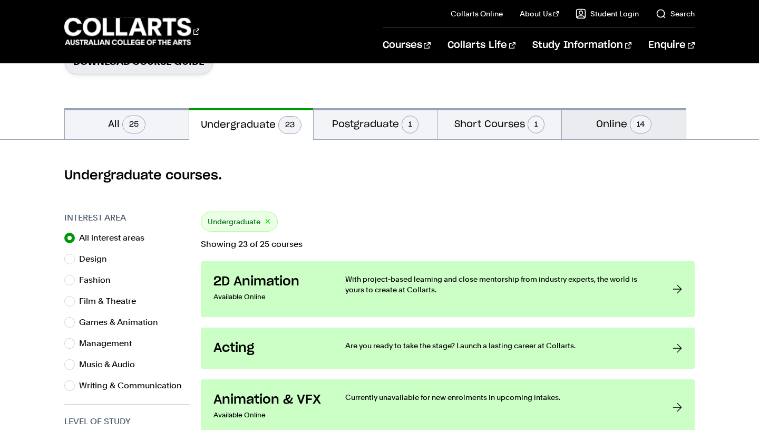
click at [617, 138] on button "Online 14" at bounding box center [624, 123] width 124 height 31
radio input "false"
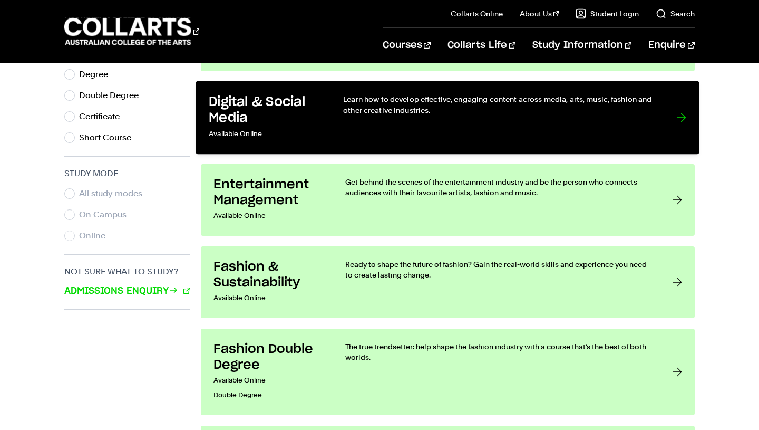
scroll to position [600, 0]
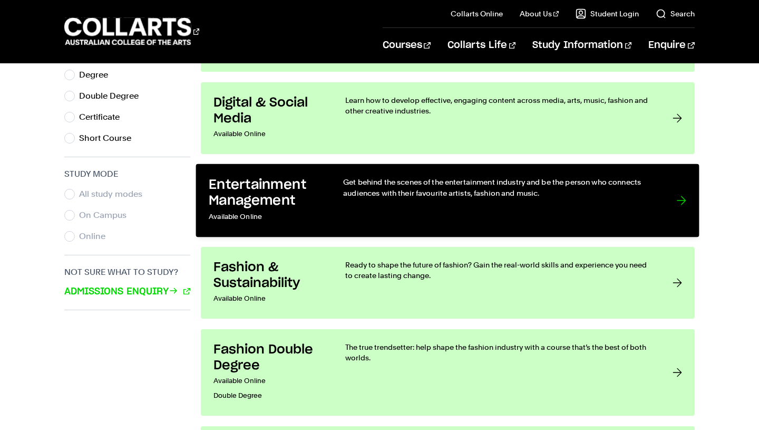
click at [514, 199] on div "Get behind the scenes of the entertainment industry and be the person who conne…" at bounding box center [500, 200] width 312 height 47
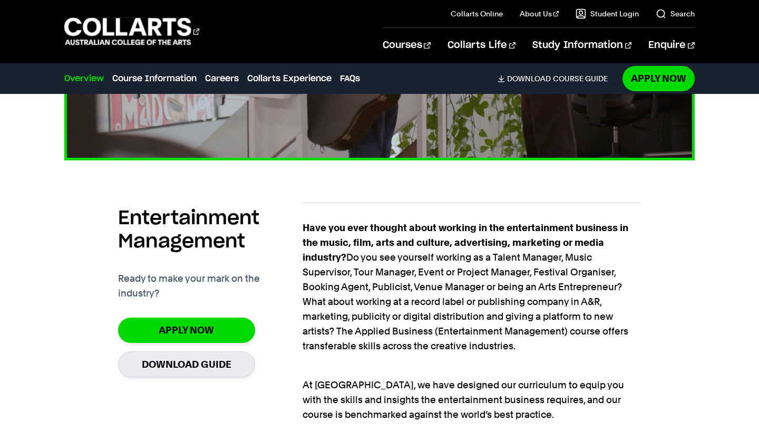
scroll to position [621, 0]
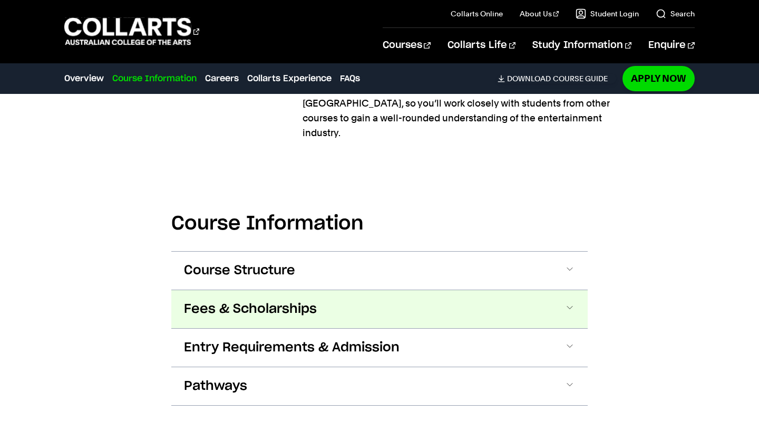
click at [325, 290] on button "Fees & Scholarships" at bounding box center [379, 309] width 417 height 38
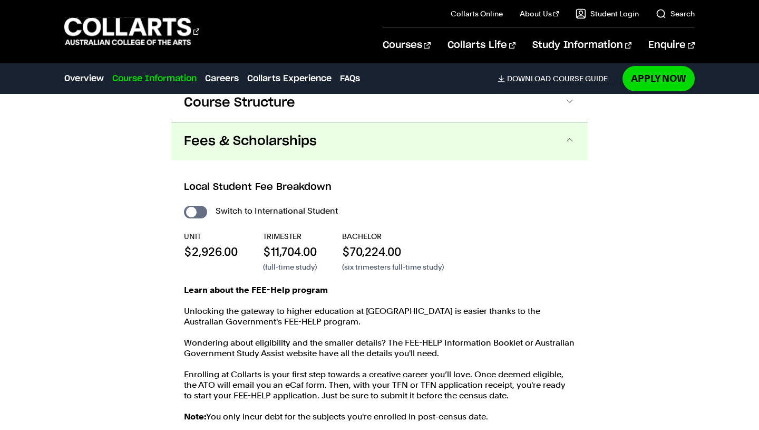
scroll to position [1595, 0]
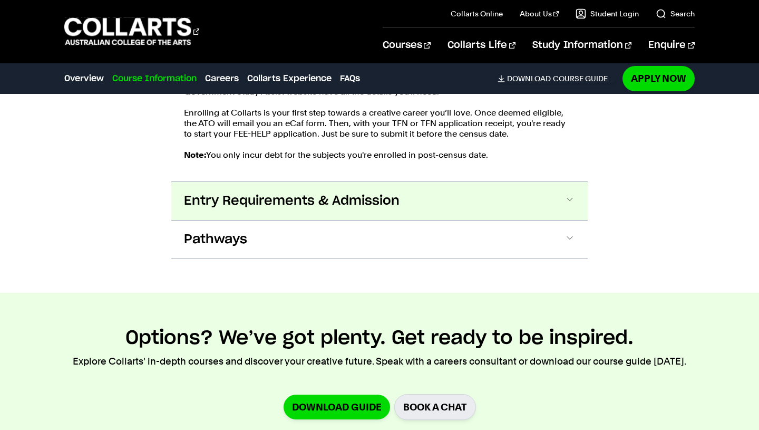
click at [304, 192] on span "Entry Requirements & Admission" at bounding box center [292, 200] width 216 height 17
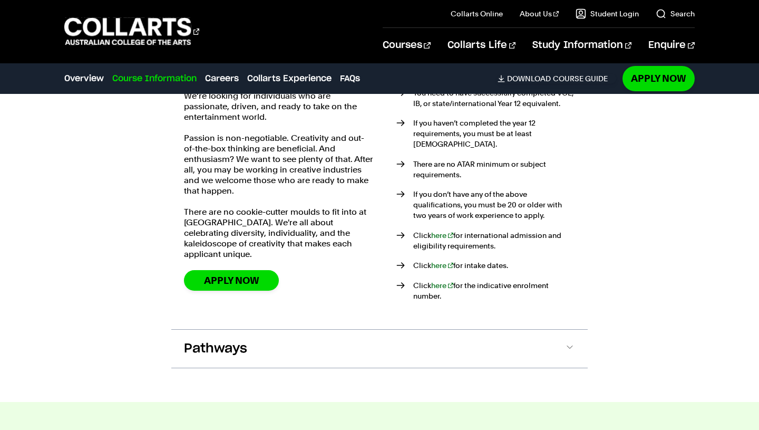
scroll to position [2021, 0]
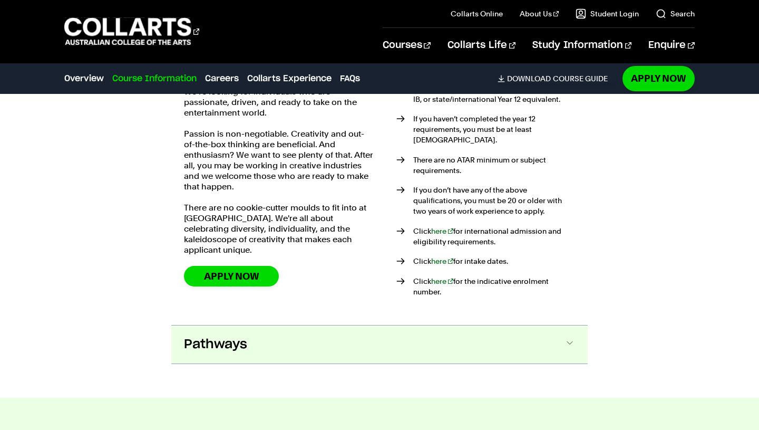
click at [307, 325] on button "Pathways" at bounding box center [379, 344] width 417 height 38
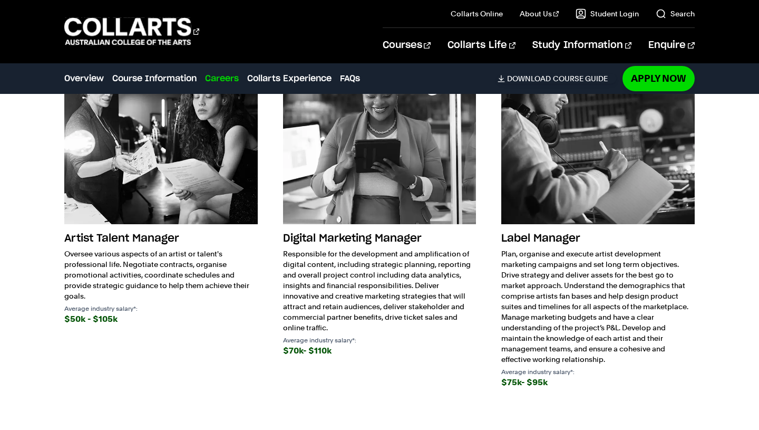
scroll to position [3140, 0]
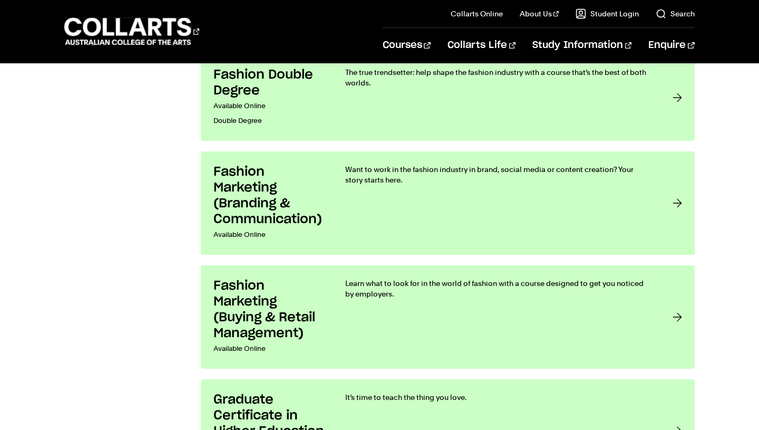
scroll to position [878, 0]
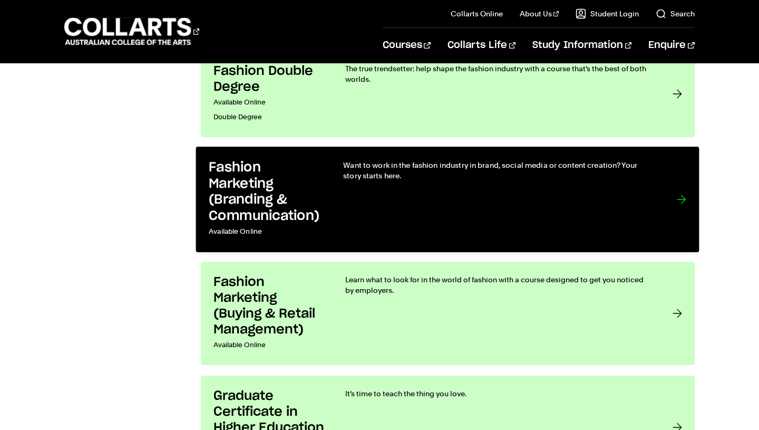
click at [235, 198] on h3 "Fashion Marketing (Branding & Communication)" at bounding box center [265, 192] width 113 height 64
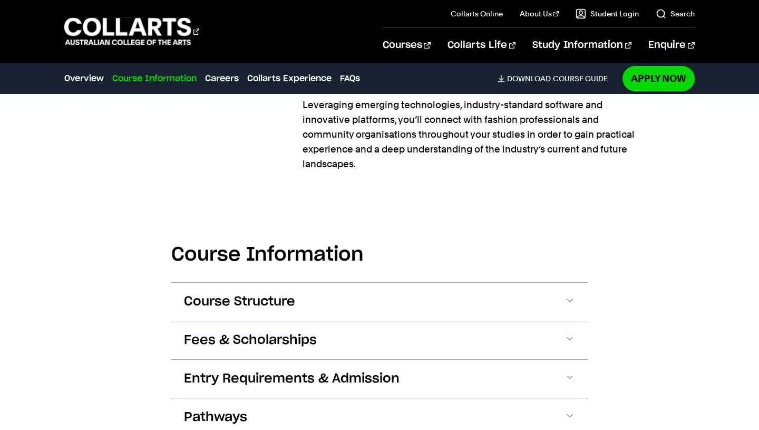
scroll to position [974, 0]
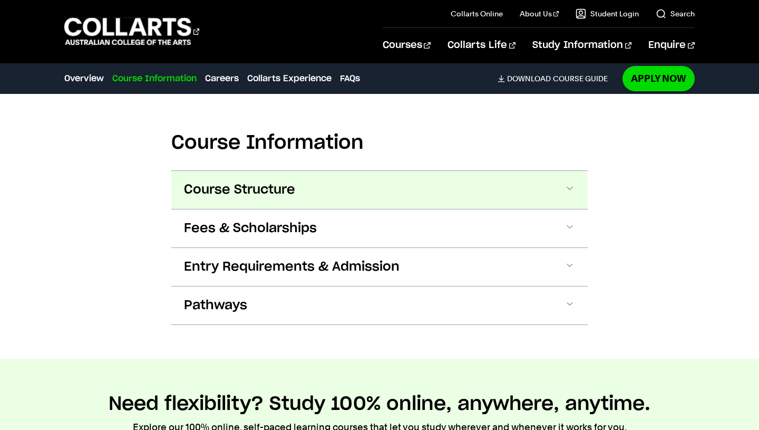
click at [375, 190] on button "Course Structure" at bounding box center [379, 190] width 417 height 38
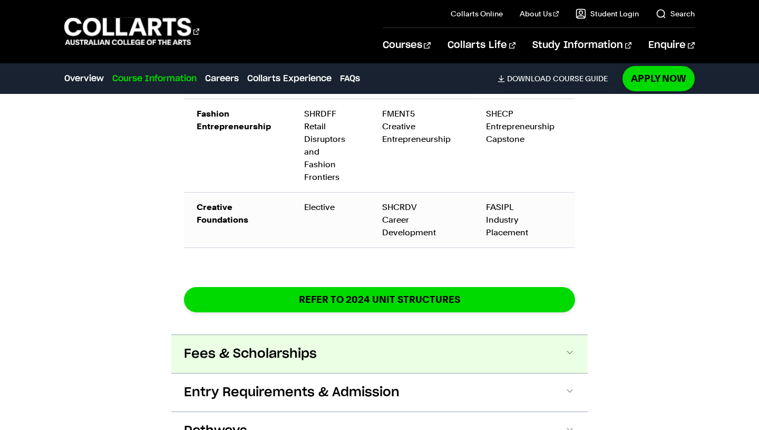
scroll to position [1842, 0]
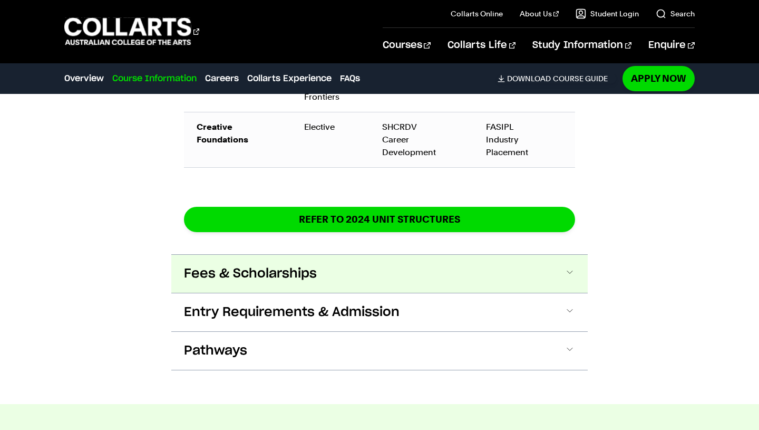
click at [377, 255] on button "Fees & Scholarships" at bounding box center [379, 274] width 417 height 38
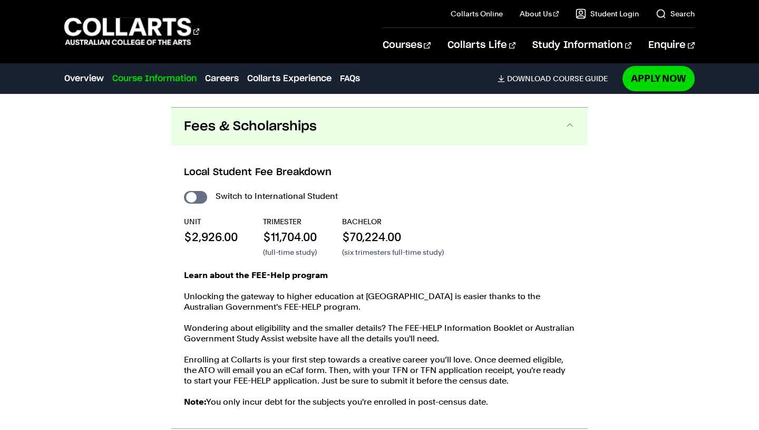
scroll to position [2216, 0]
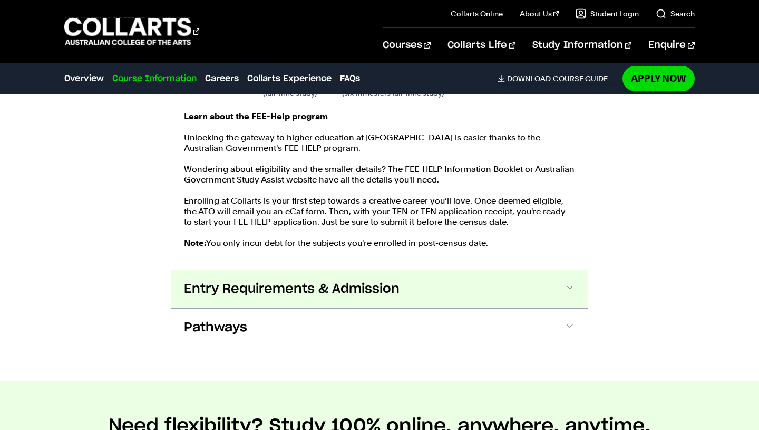
click at [363, 281] on span "Entry Requirements & Admission" at bounding box center [292, 289] width 216 height 17
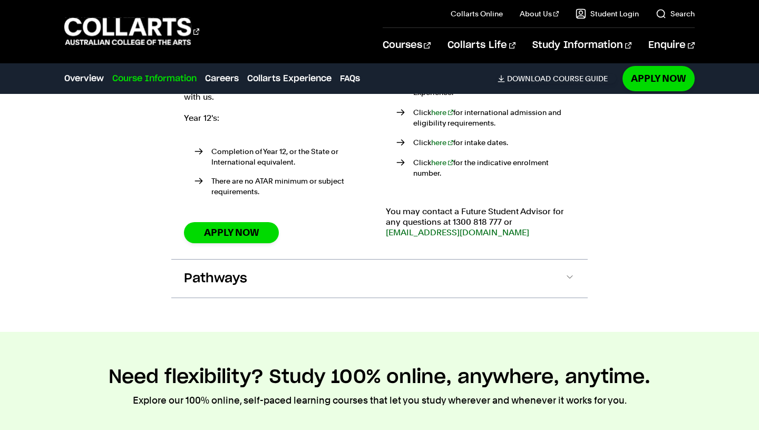
scroll to position [2558, 0]
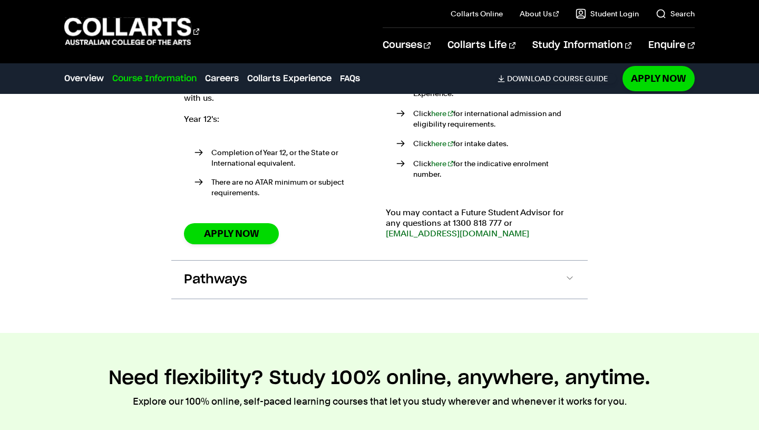
click at [359, 235] on div "How to apply There are no cookie-cutter moulds to fit into at Collarts. We're a…" at bounding box center [379, 113] width 417 height 294
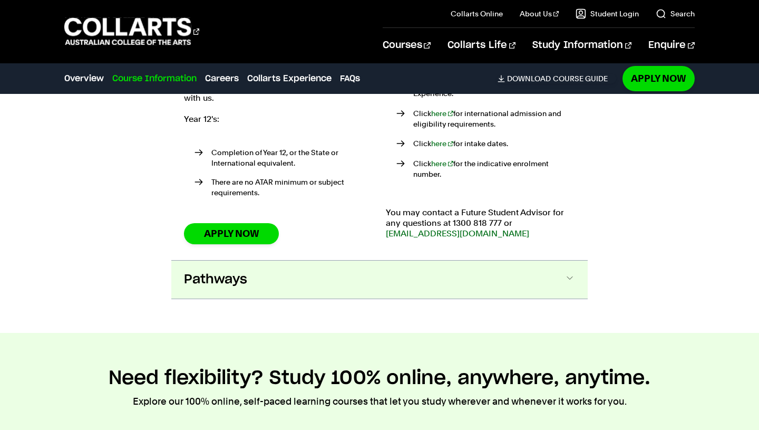
click at [348, 260] on button "Pathways" at bounding box center [379, 279] width 417 height 38
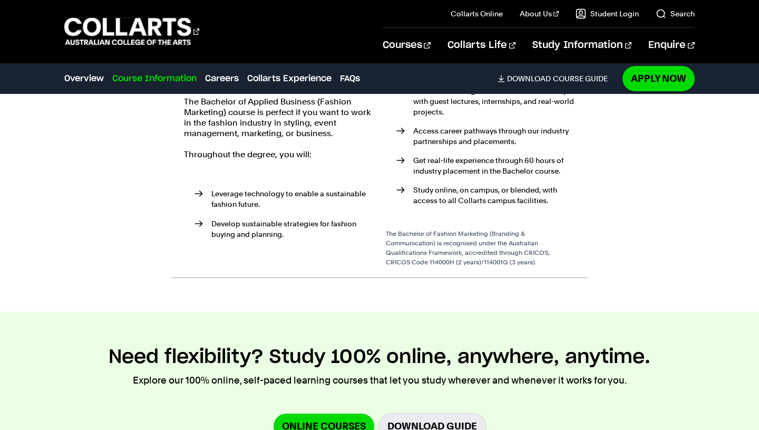
scroll to position [2822, 0]
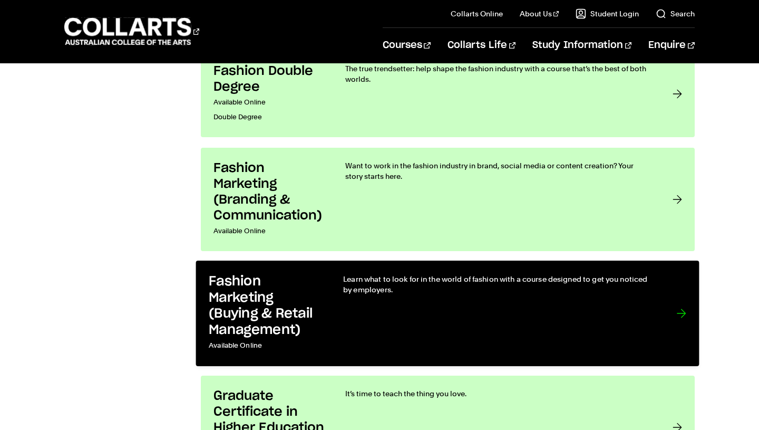
click at [300, 302] on h3 "Fashion Marketing (Buying & Retail Management)" at bounding box center [265, 306] width 113 height 64
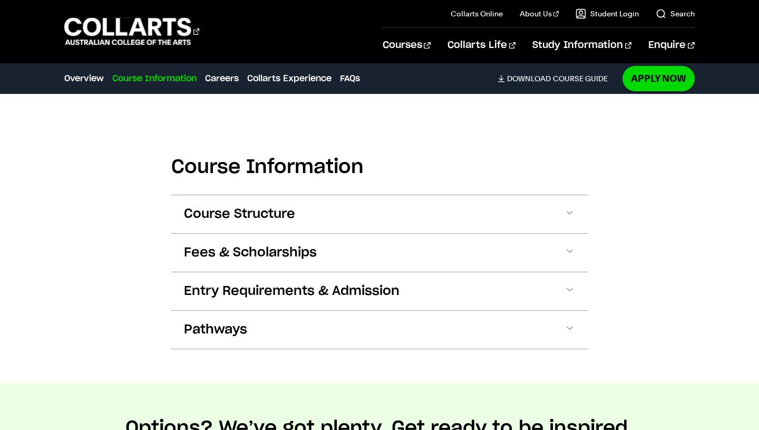
scroll to position [1035, 0]
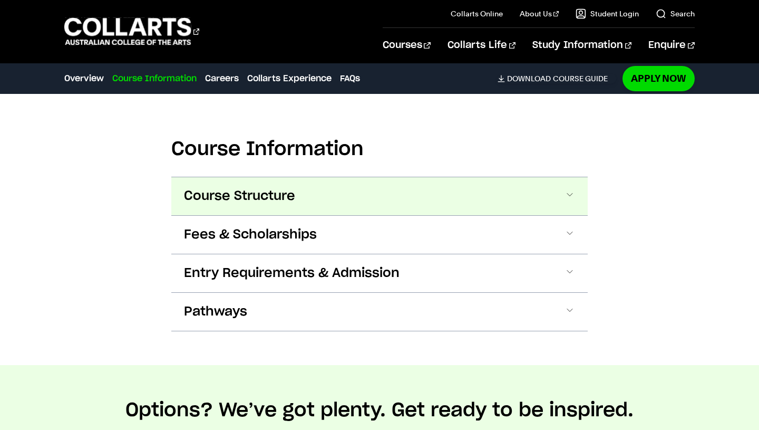
click at [289, 189] on span "Course Structure" at bounding box center [239, 196] width 111 height 17
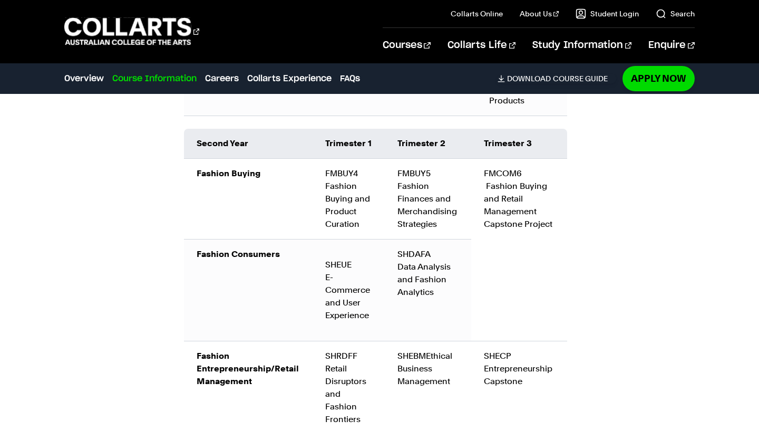
scroll to position [1613, 0]
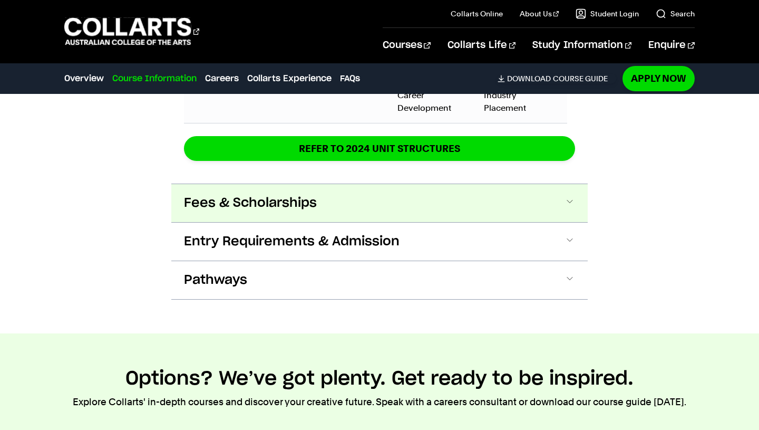
click at [296, 200] on span "Fees & Scholarships" at bounding box center [250, 203] width 133 height 17
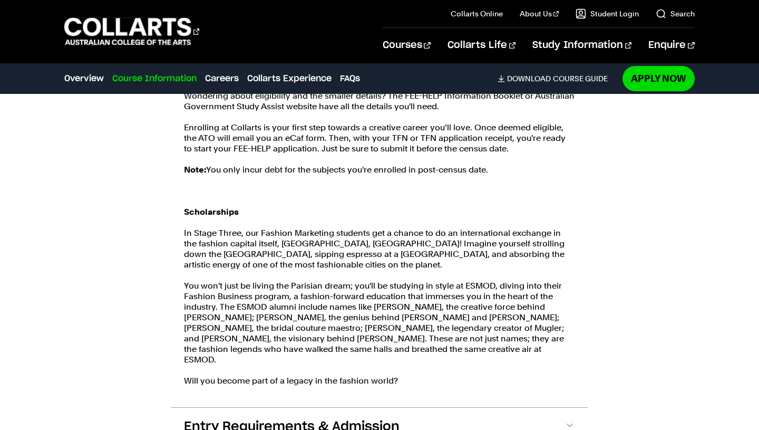
scroll to position [2277, 0]
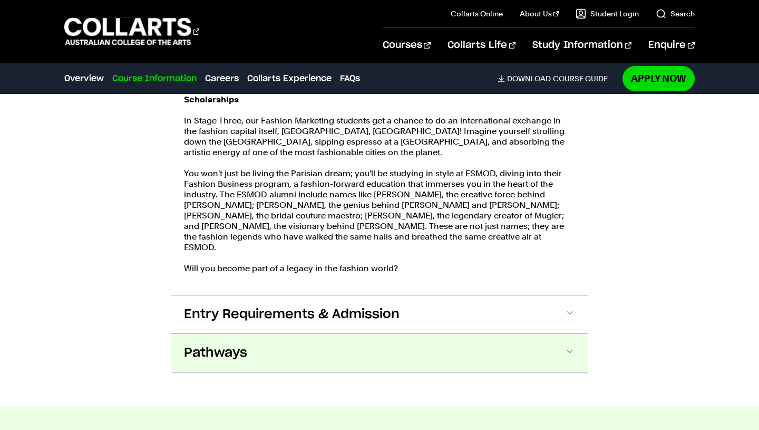
click at [292, 340] on button "Pathways" at bounding box center [379, 353] width 417 height 38
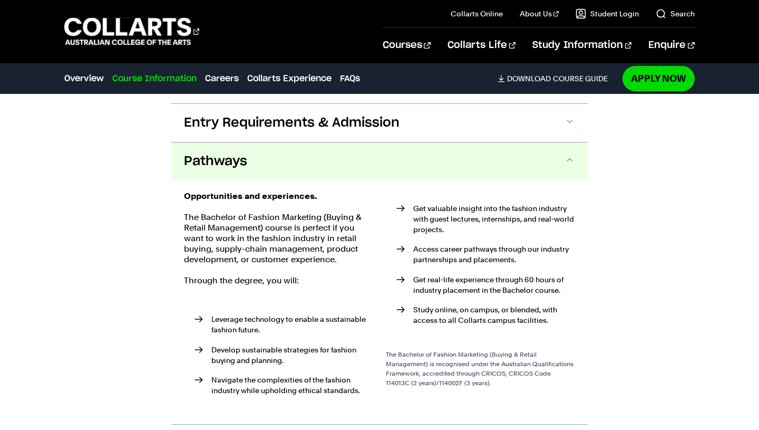
scroll to position [2610, 0]
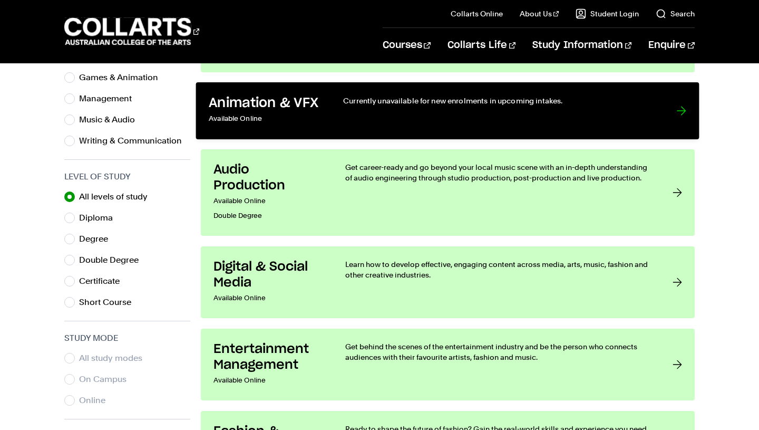
scroll to position [436, 0]
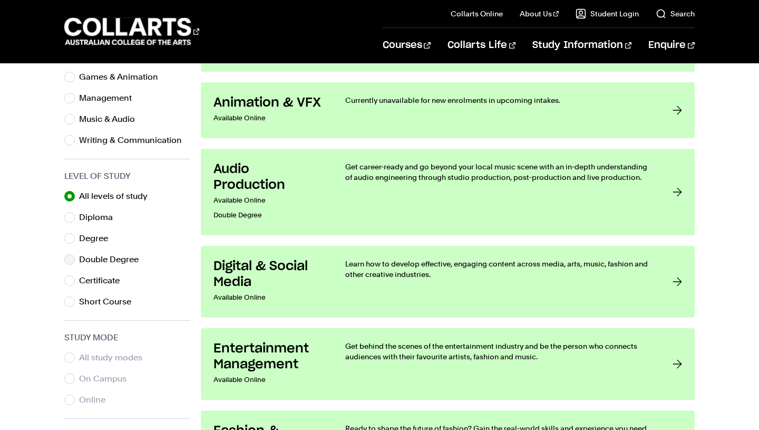
click at [113, 254] on label "Double Degree" at bounding box center [113, 259] width 68 height 15
click at [75, 254] on input "Double Degree" at bounding box center [69, 259] width 11 height 11
radio input "true"
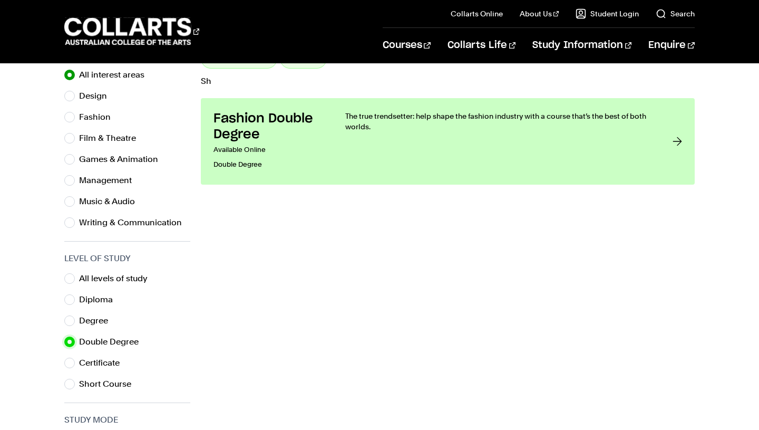
scroll to position [325, 0]
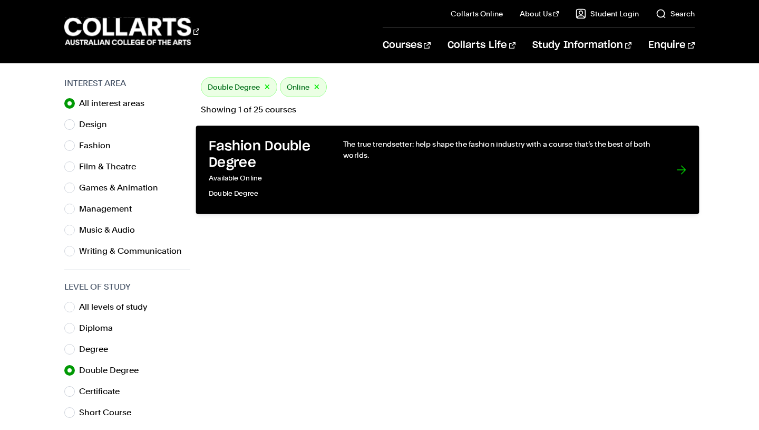
click at [340, 157] on link "Fashion Double Degree Available Online Double Degree The true trendsetter: help…" at bounding box center [448, 170] width 504 height 88
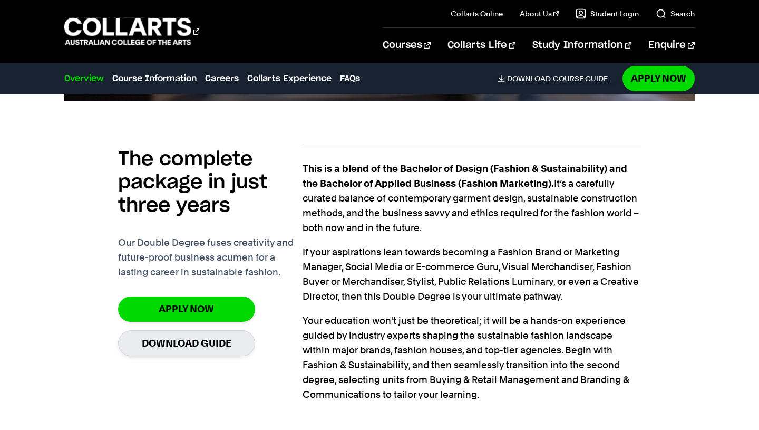
scroll to position [769, 0]
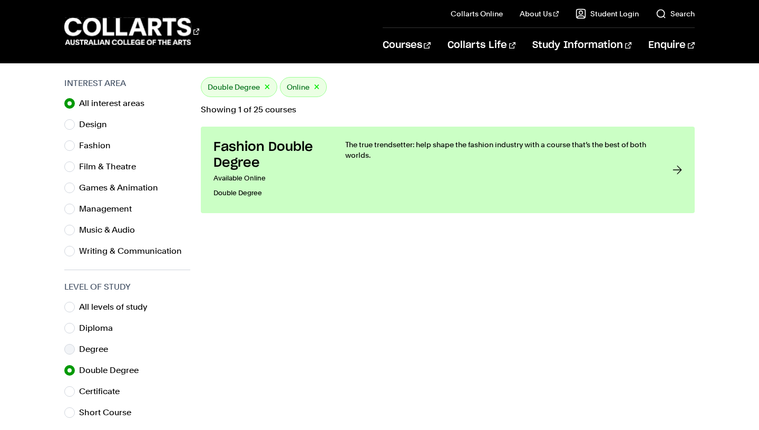
click at [93, 342] on label "Degree" at bounding box center [97, 349] width 37 height 15
click at [75, 344] on input "Degree" at bounding box center [69, 349] width 11 height 11
radio input "true"
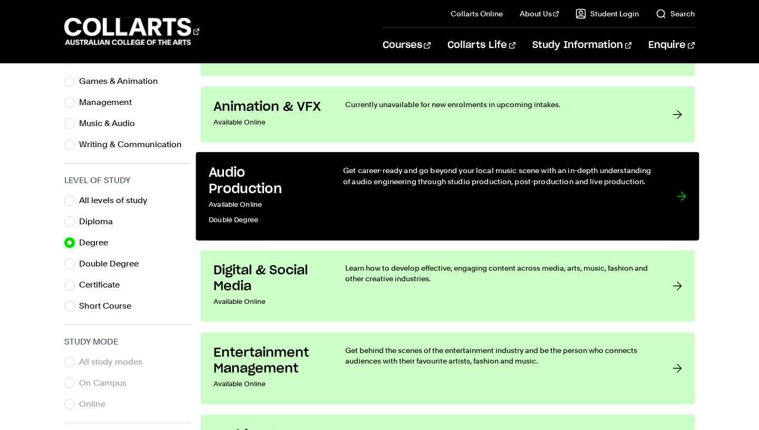
scroll to position [509, 0]
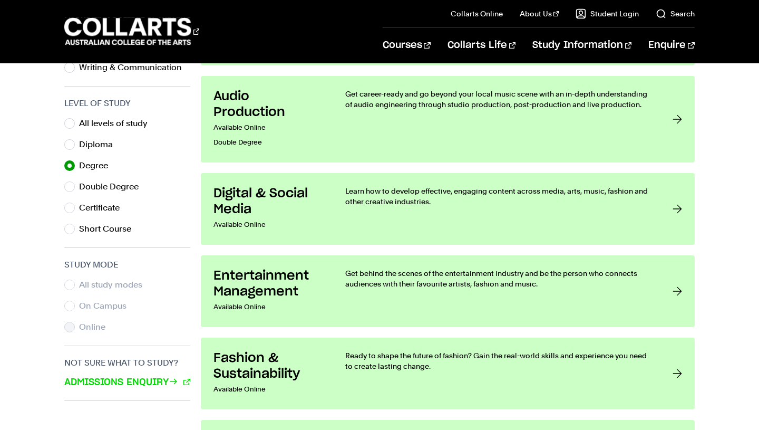
click at [91, 326] on label "Online" at bounding box center [96, 327] width 35 height 15
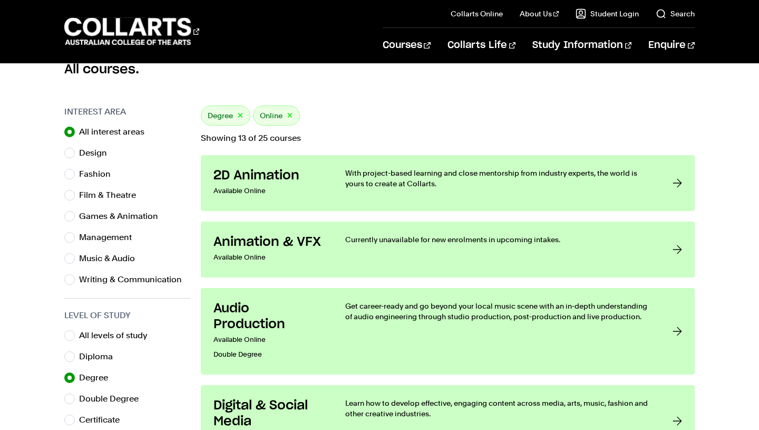
scroll to position [295, 0]
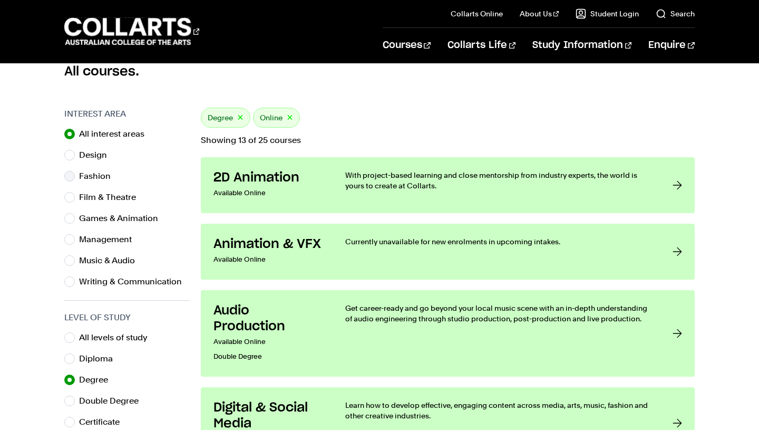
click at [78, 178] on div "Fashion" at bounding box center [127, 176] width 126 height 15
click at [74, 176] on input "Fashion" at bounding box center [69, 176] width 11 height 11
radio input "true"
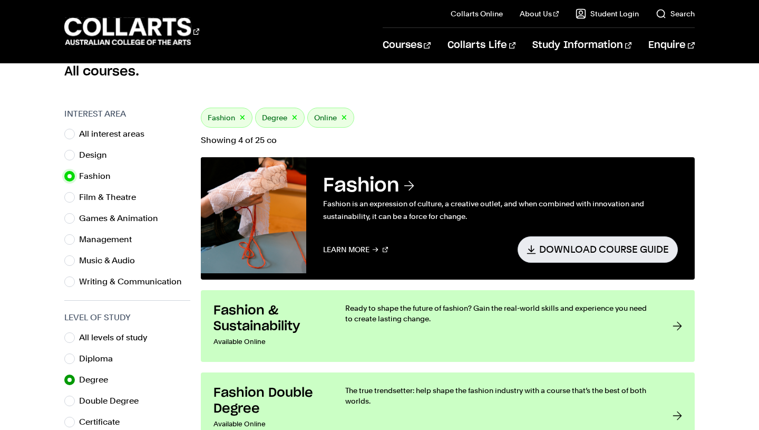
scroll to position [617, 0]
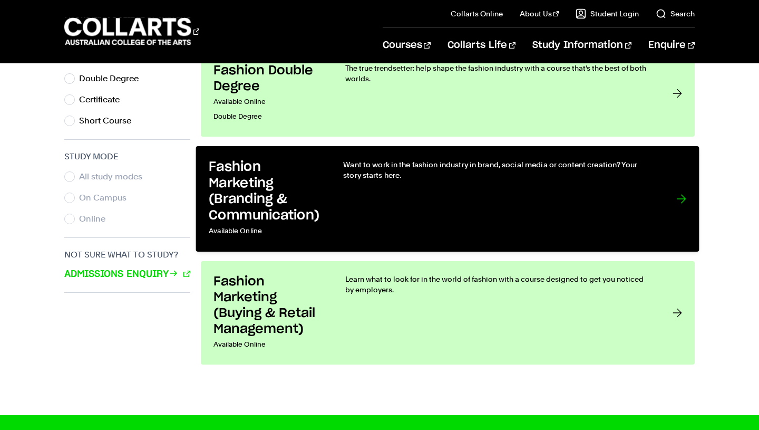
click at [375, 183] on div "Want to work in the fashion industry in brand, social media or content creation…" at bounding box center [500, 199] width 312 height 80
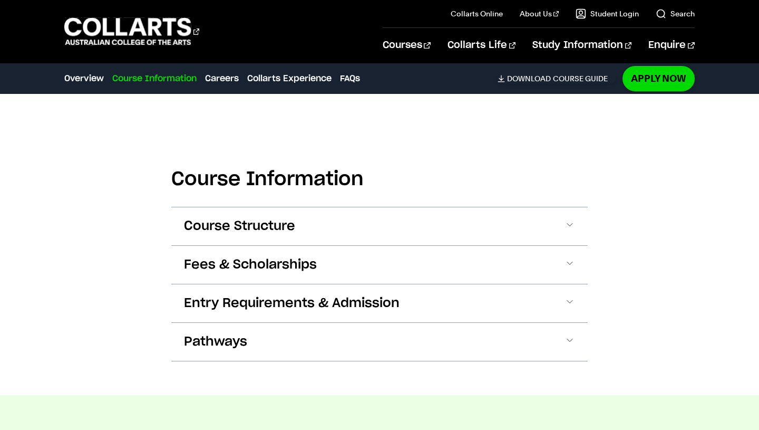
scroll to position [1049, 0]
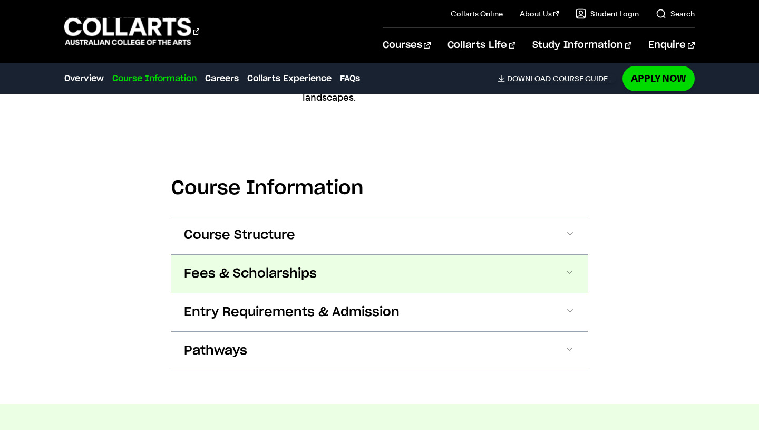
click at [524, 271] on button "Fees & Scholarships" at bounding box center [379, 274] width 417 height 38
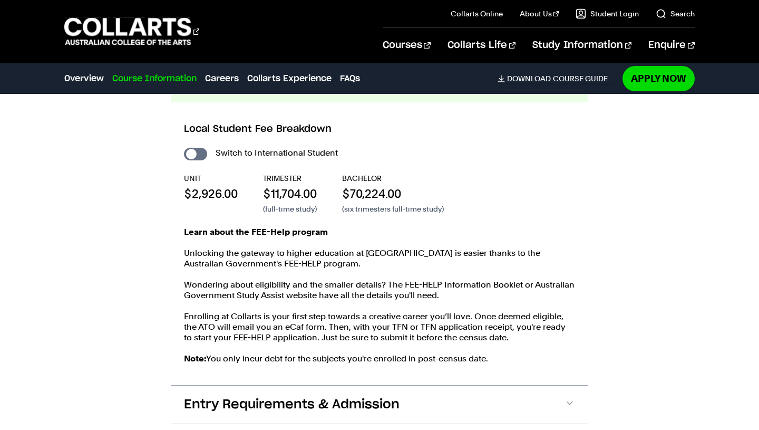
scroll to position [1244, 0]
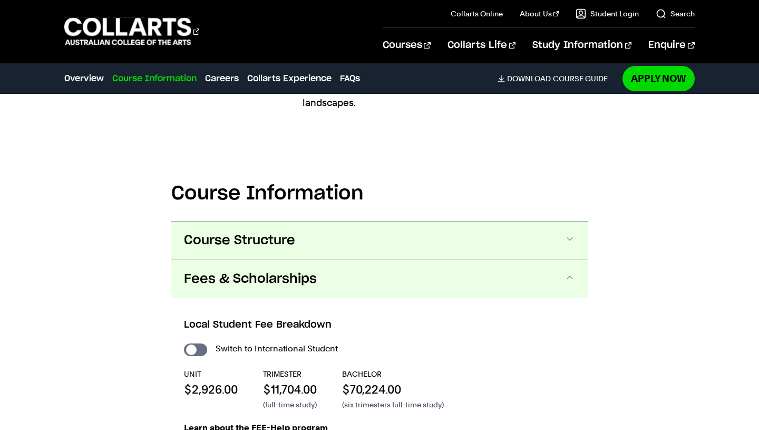
click at [518, 236] on button "Course Structure" at bounding box center [379, 240] width 417 height 38
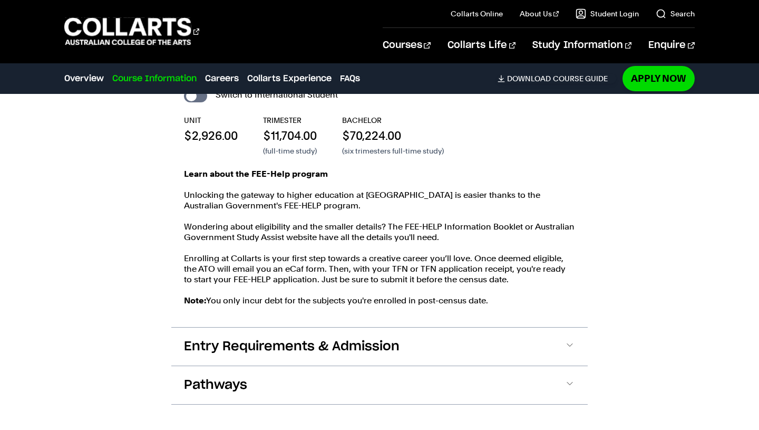
scroll to position [2157, 0]
